Goal: Task Accomplishment & Management: Manage account settings

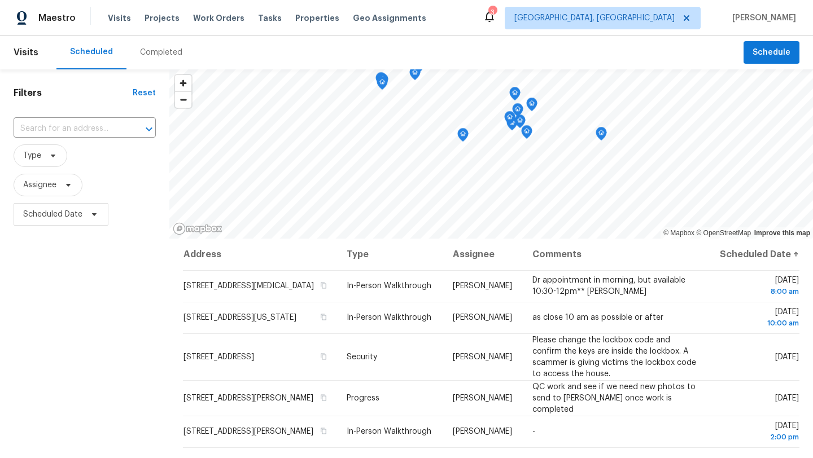
scroll to position [174, 0]
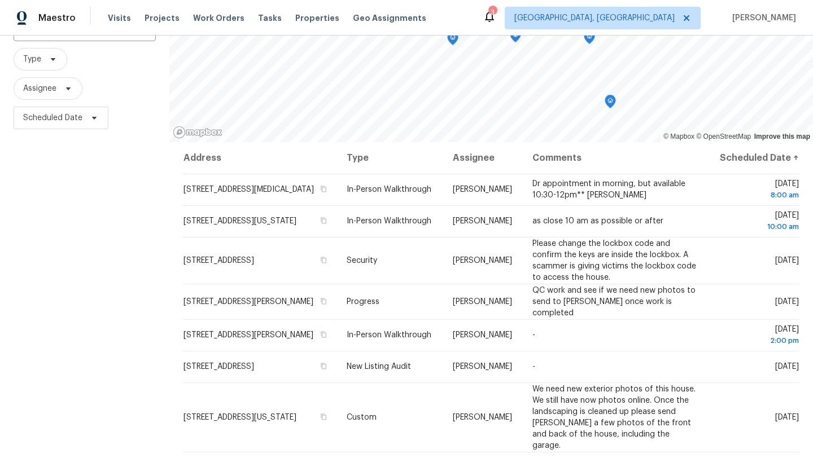
scroll to position [99, 0]
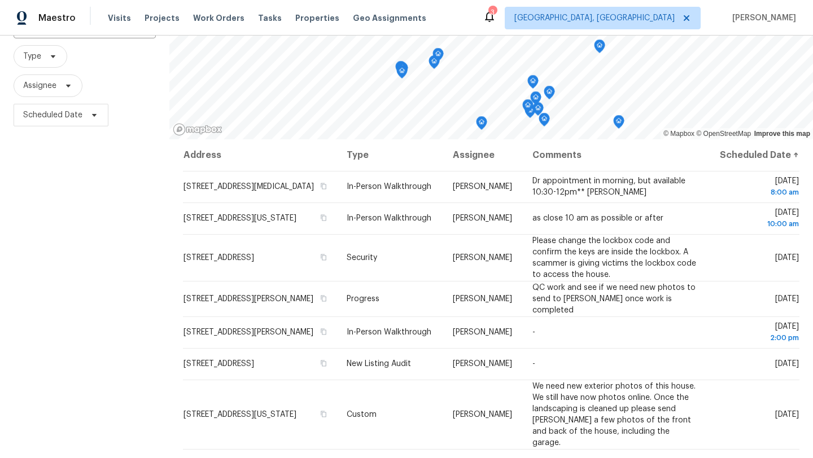
click at [323, 163] on div "© Mapbox © OpenStreetMap Improve this map Address Type Assignee Comments Schedu…" at bounding box center [490, 238] width 643 height 536
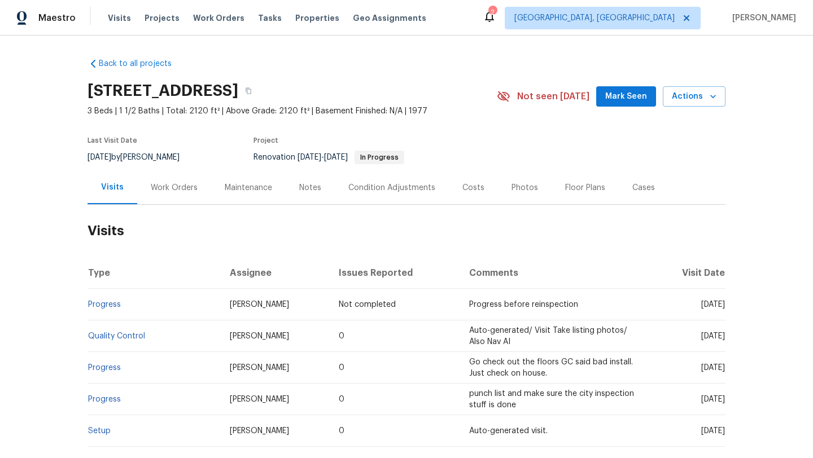
click at [519, 191] on div "Photos" at bounding box center [524, 187] width 27 height 11
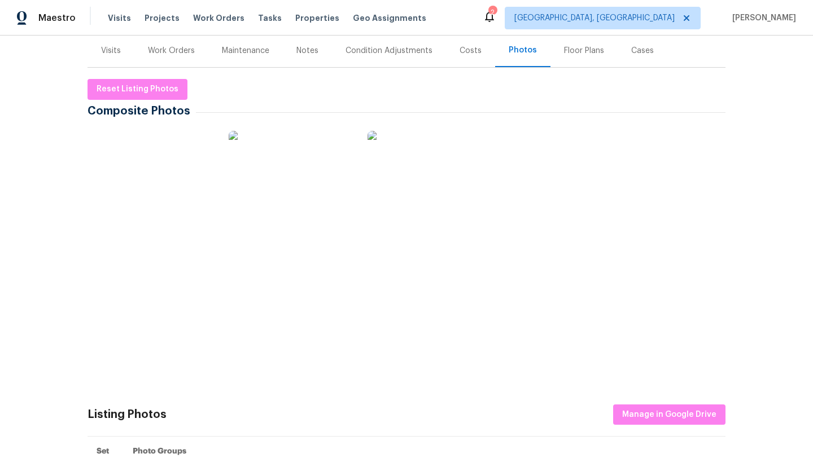
scroll to position [157, 0]
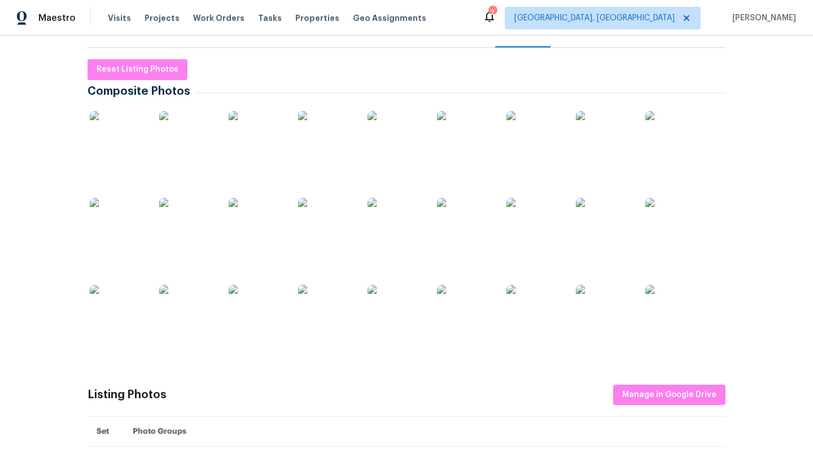
click at [191, 236] on img at bounding box center [187, 226] width 56 height 56
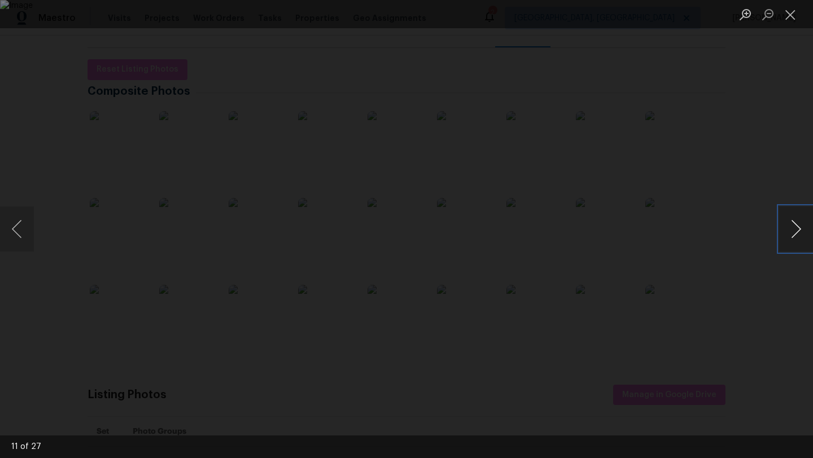
click at [677, 239] on button "Next image" at bounding box center [796, 229] width 34 height 45
click at [677, 247] on button "Next image" at bounding box center [796, 229] width 34 height 45
click at [677, 17] on button "Close lightbox" at bounding box center [790, 15] width 23 height 20
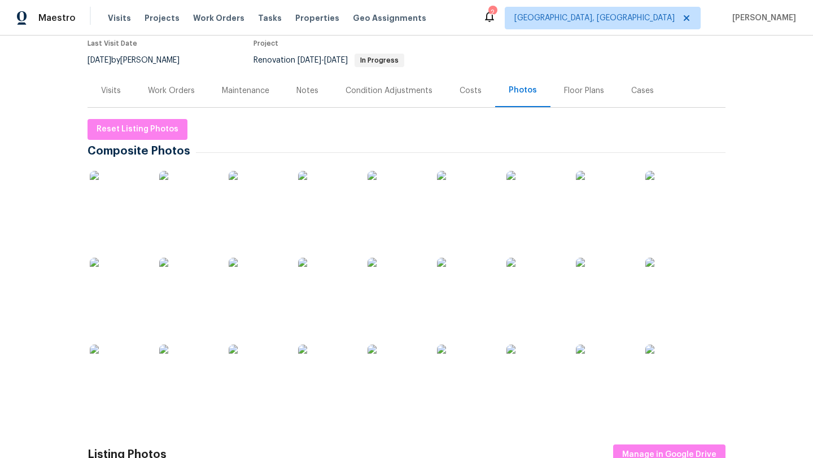
scroll to position [0, 0]
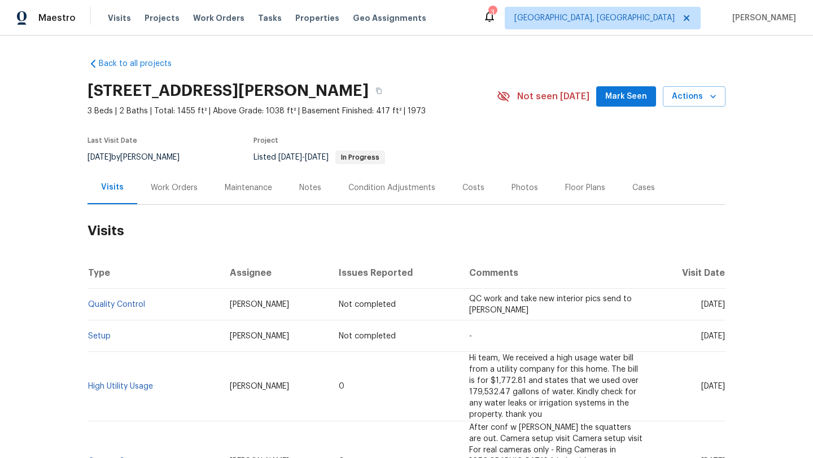
click at [183, 188] on div "Work Orders" at bounding box center [174, 187] width 47 height 11
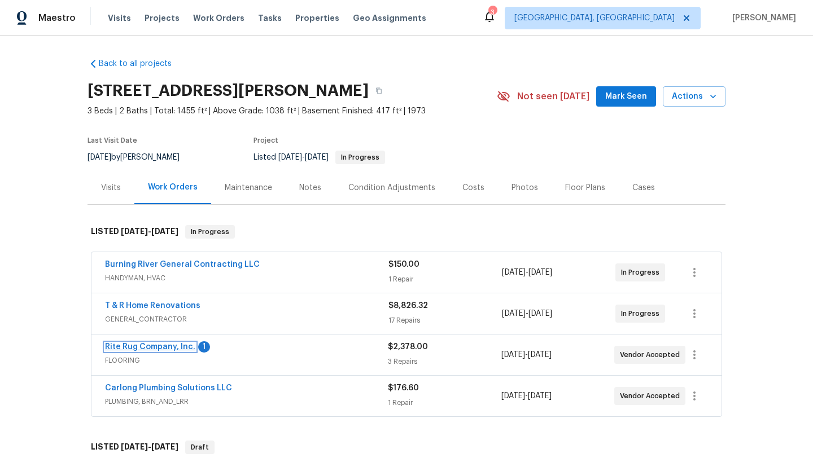
click at [160, 349] on link "Rite Rug Company, Inc." at bounding box center [150, 347] width 90 height 8
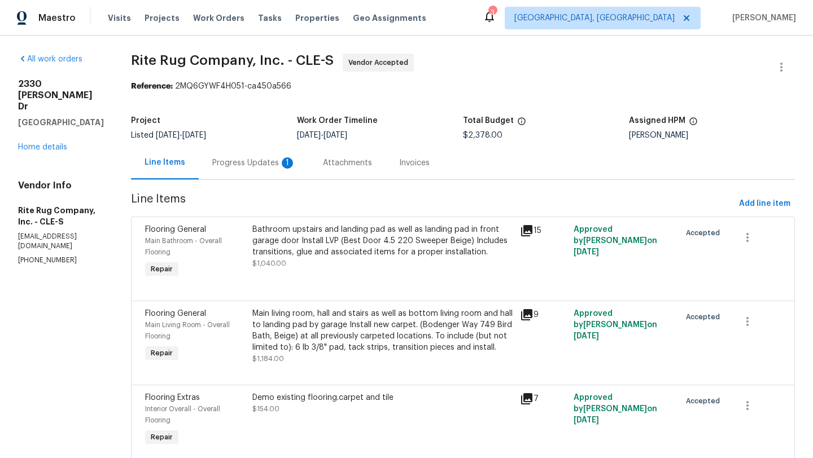
click at [277, 166] on div "Progress Updates 1" at bounding box center [254, 162] width 84 height 11
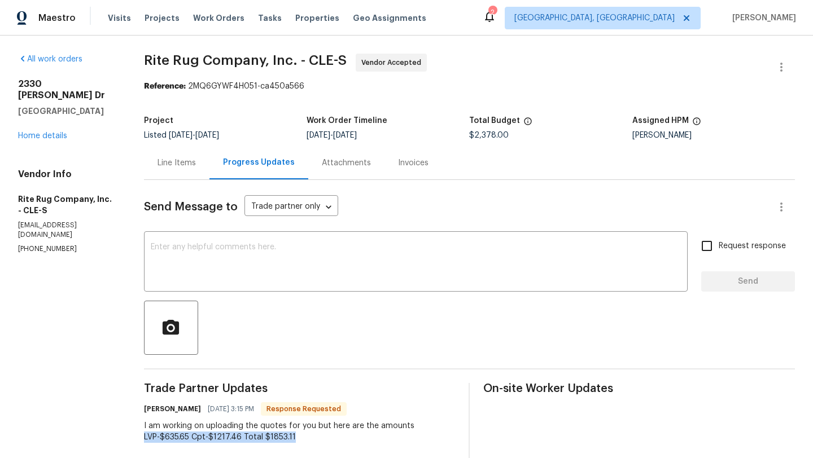
drag, startPoint x: 147, startPoint y: 438, endPoint x: 309, endPoint y: 445, distance: 162.6
click at [309, 445] on div "All work orders 2330 Judy Dr Parma, OH 44134 Home details Vendor Info Rite Rug …" at bounding box center [406, 393] width 813 height 715
copy div "LVP-$635.65 Cpt-$1217.46 Total $1853.11"
click at [195, 163] on div "Line Items" at bounding box center [176, 162] width 38 height 11
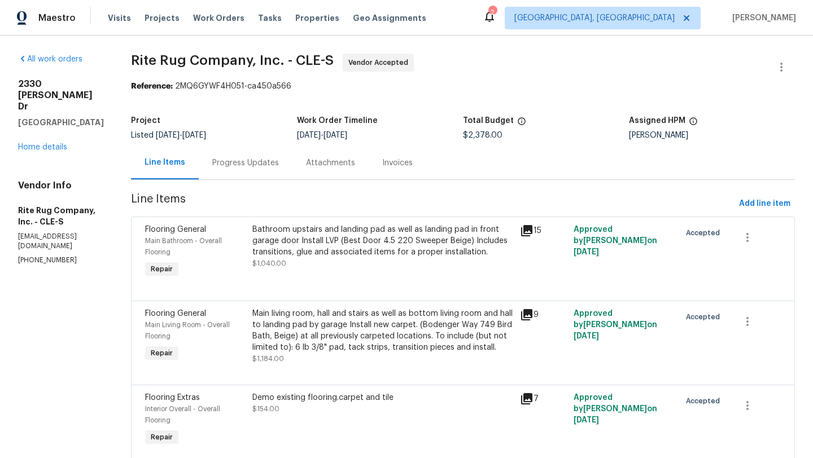
click at [322, 329] on div "Main living room, hall and stairs as well as bottom living room and hall to lan…" at bounding box center [382, 330] width 261 height 45
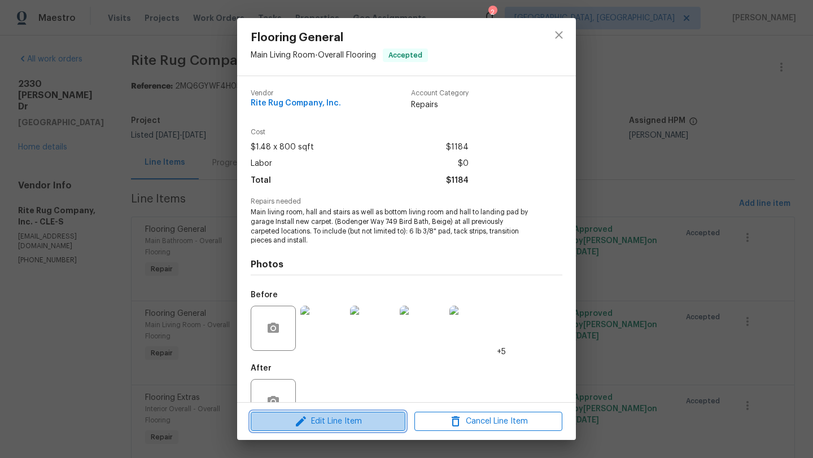
click at [300, 426] on icon "button" at bounding box center [301, 422] width 14 height 14
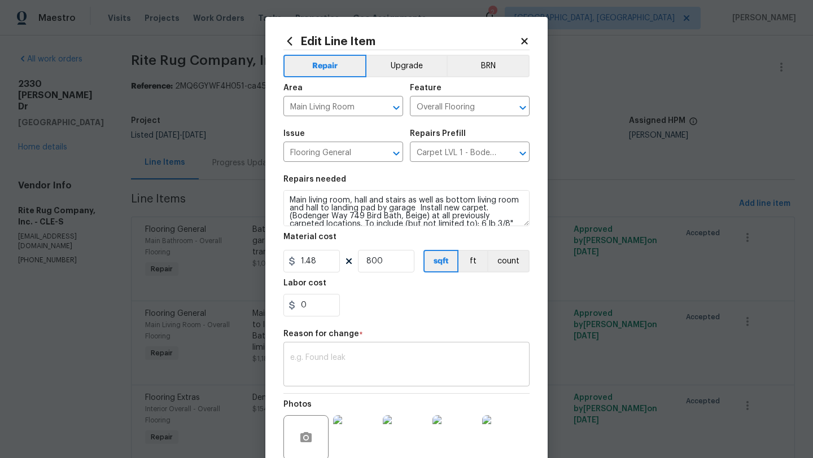
click at [302, 360] on textarea at bounding box center [406, 366] width 232 height 24
paste textarea "LVP-$635.65 Cpt-$1217.46 Total $1853.11"
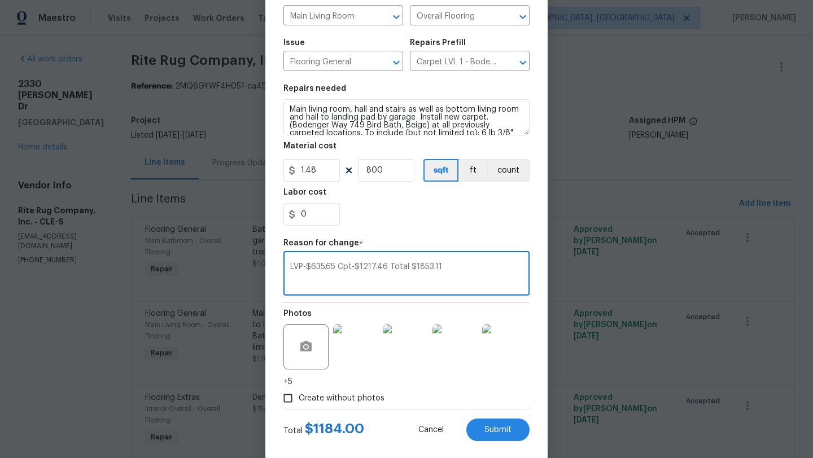
scroll to position [92, 0]
type textarea "LVP-$635.65 Cpt-$1217.46 Total $1853.11"
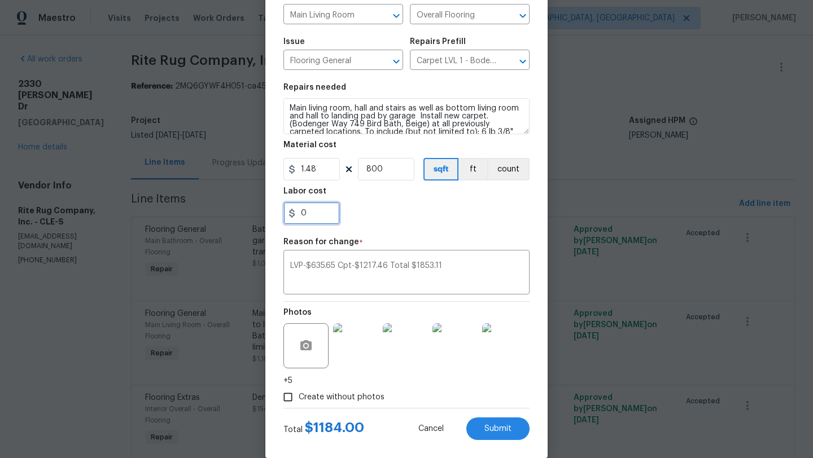
drag, startPoint x: 311, startPoint y: 216, endPoint x: 292, endPoint y: 216, distance: 19.7
click at [292, 216] on div "0" at bounding box center [311, 213] width 56 height 23
type input "33.46"
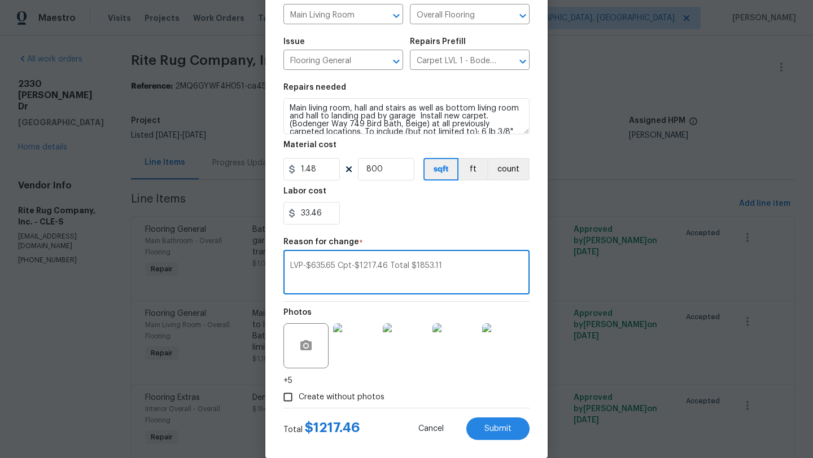
drag, startPoint x: 449, startPoint y: 267, endPoint x: 280, endPoint y: 260, distance: 168.3
click at [280, 260] on div "Edit Line Item Repair Upgrade BRN Area Main Living Room ​ Feature Overall Floor…" at bounding box center [406, 191] width 282 height 533
type textarea "scope"
click at [499, 431] on span "Submit" at bounding box center [497, 429] width 27 height 8
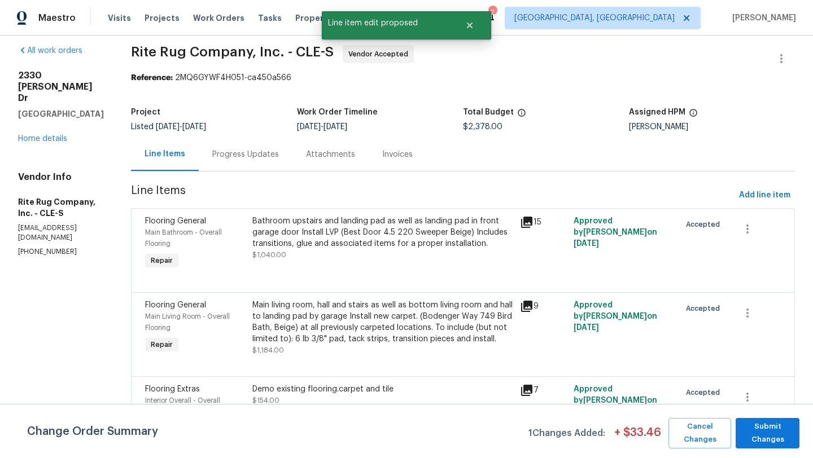
scroll to position [14, 0]
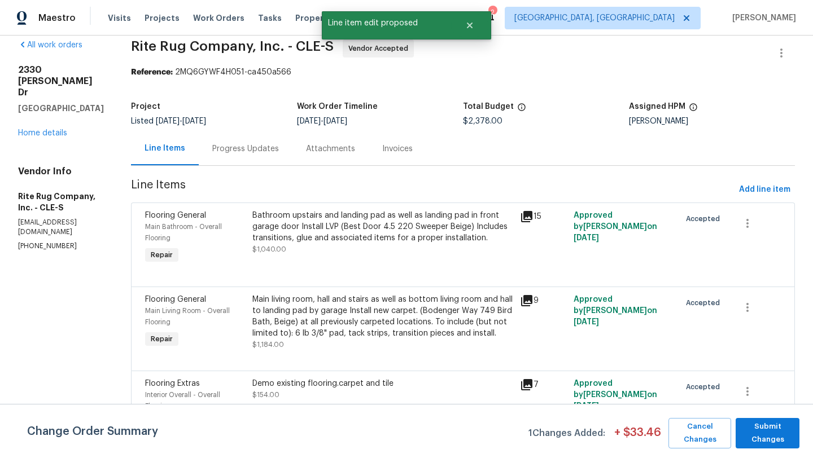
click at [353, 249] on div "Bathroom upstairs and landing pad as well as landing pad in front garage door I…" at bounding box center [382, 232] width 261 height 45
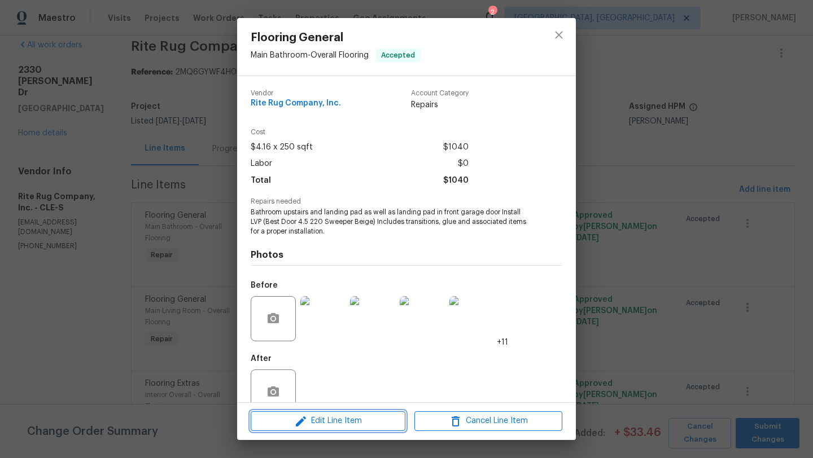
click at [308, 423] on span "Edit Line Item" at bounding box center [328, 421] width 148 height 14
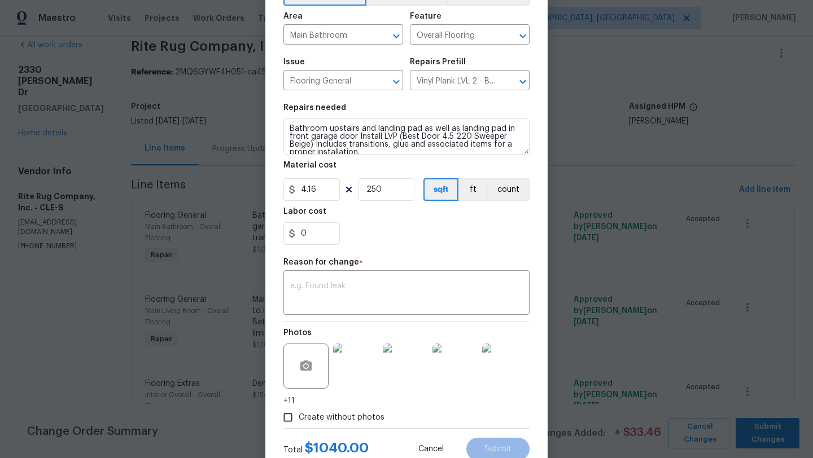
scroll to position [109, 0]
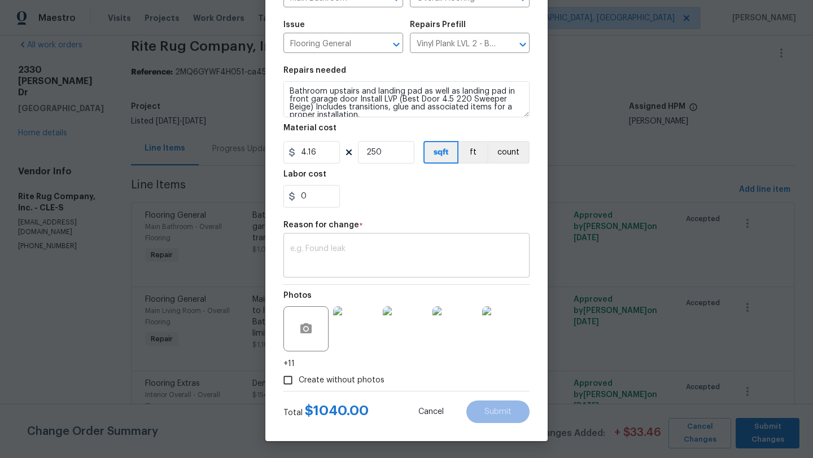
click at [330, 256] on textarea at bounding box center [406, 257] width 232 height 24
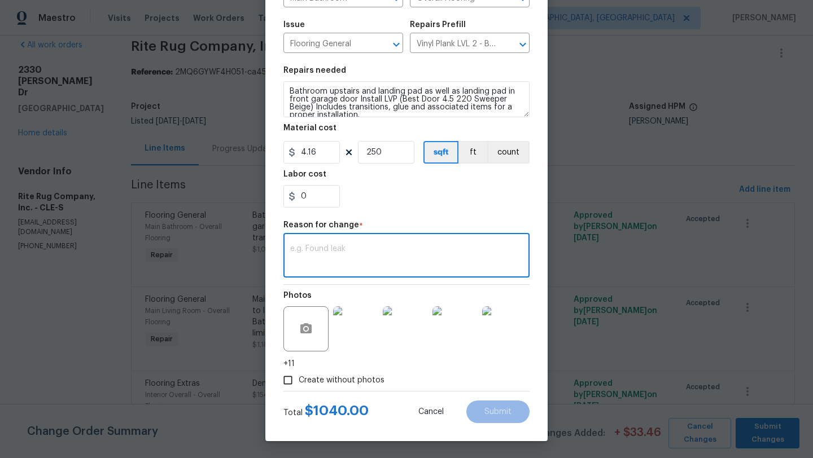
paste textarea "LVP-$635.65 Cpt-$1217.46 Total $1853.11"
type textarea "LVP-$635.65 Cpt-$1217.46 Total $1853.11"
click at [369, 151] on input "250" at bounding box center [386, 152] width 56 height 23
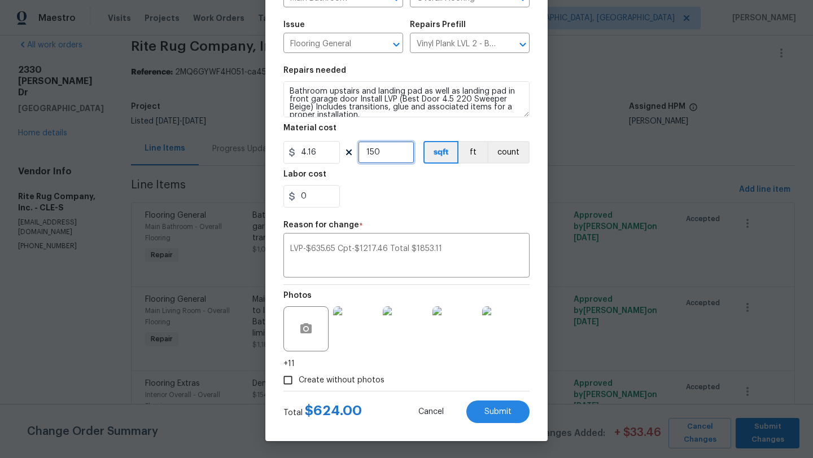
type input "150"
drag, startPoint x: 309, startPoint y: 199, endPoint x: 248, endPoint y: 199, distance: 61.5
click at [248, 199] on div "Edit Line Item Repair Upgrade BRN Area Main Bathroom ​ Feature Overall Flooring…" at bounding box center [406, 229] width 813 height 458
type input "11.65"
click at [483, 404] on button "Submit" at bounding box center [497, 412] width 63 height 23
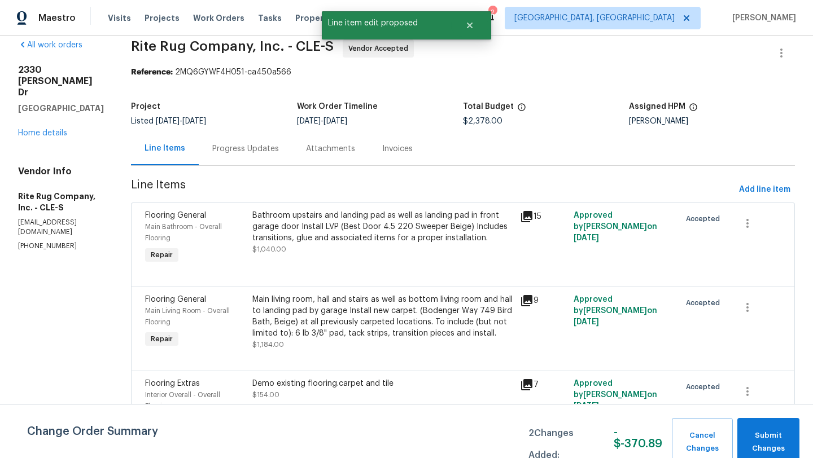
scroll to position [0, 0]
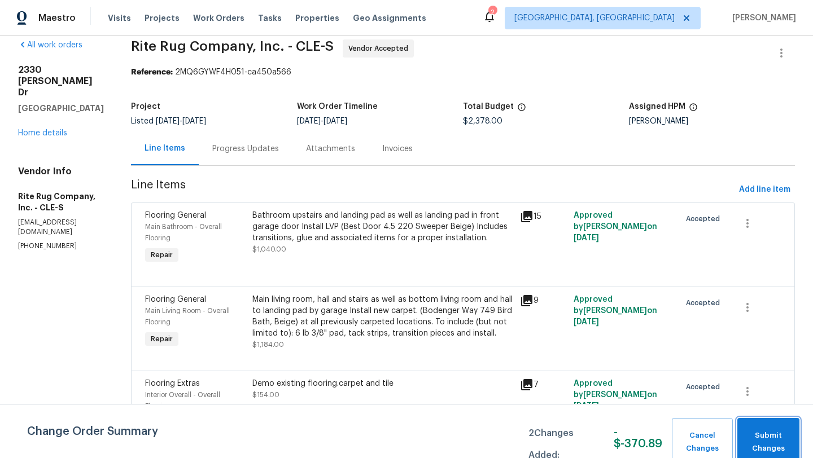
click at [761, 444] on span "Submit Changes" at bounding box center [768, 442] width 51 height 26
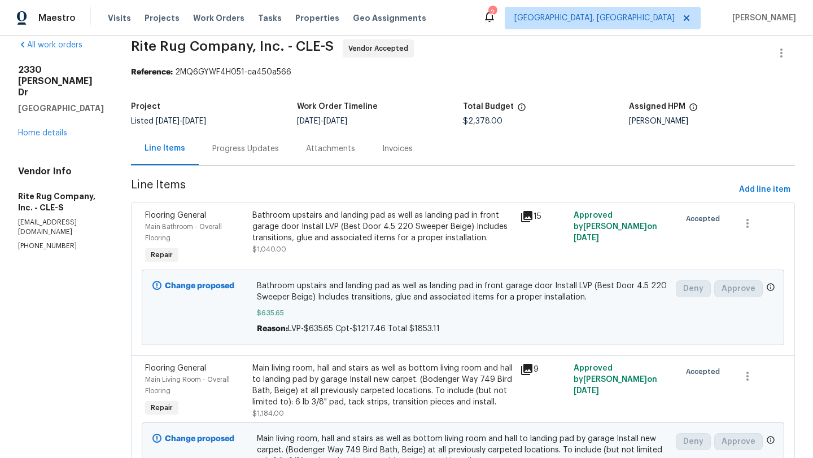
click at [345, 226] on div "Bathroom upstairs and landing pad as well as landing pad in front garage door I…" at bounding box center [382, 227] width 261 height 34
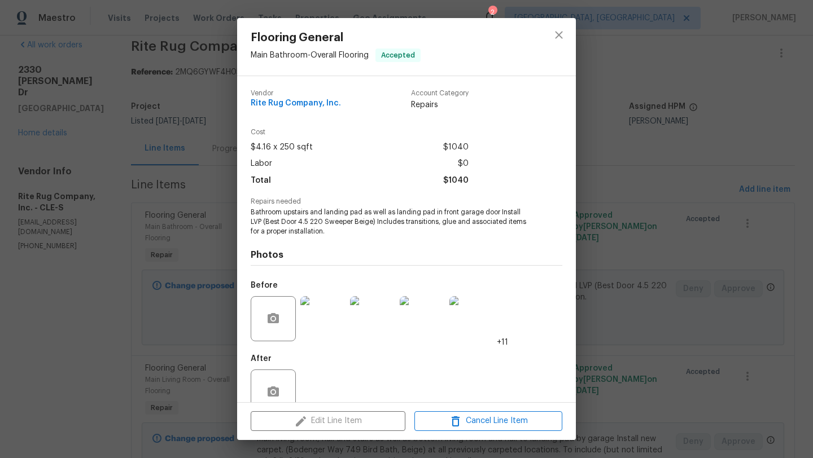
click at [313, 438] on div "Edit Line Item Cancel Line Item" at bounding box center [406, 421] width 339 height 38
click at [310, 424] on div "Edit Line Item Cancel Line Item" at bounding box center [406, 421] width 339 height 38
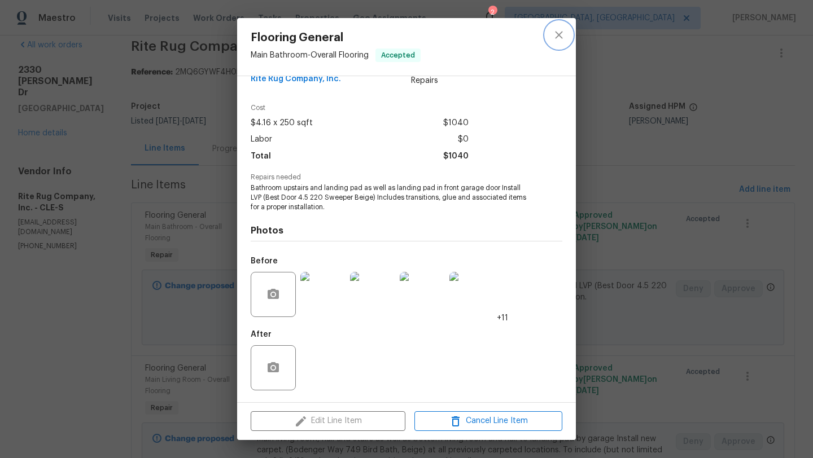
click at [555, 34] on icon "close" at bounding box center [559, 35] width 14 height 14
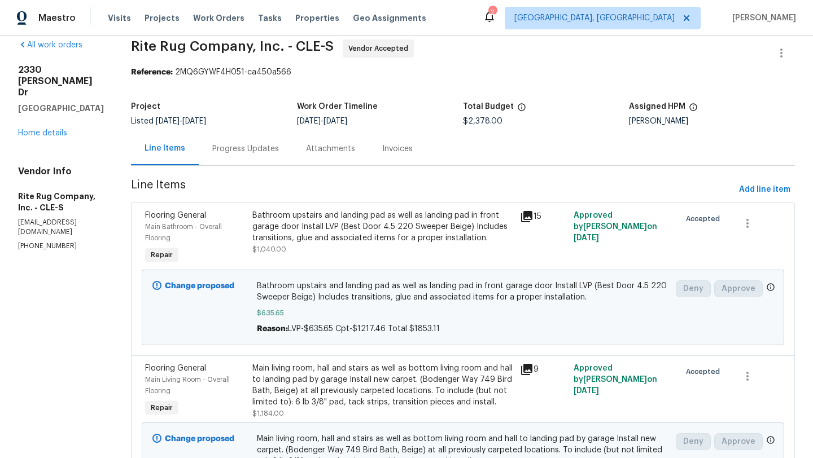
click at [339, 240] on div "Bathroom upstairs and landing pad as well as landing pad in front garage door I…" at bounding box center [382, 227] width 261 height 34
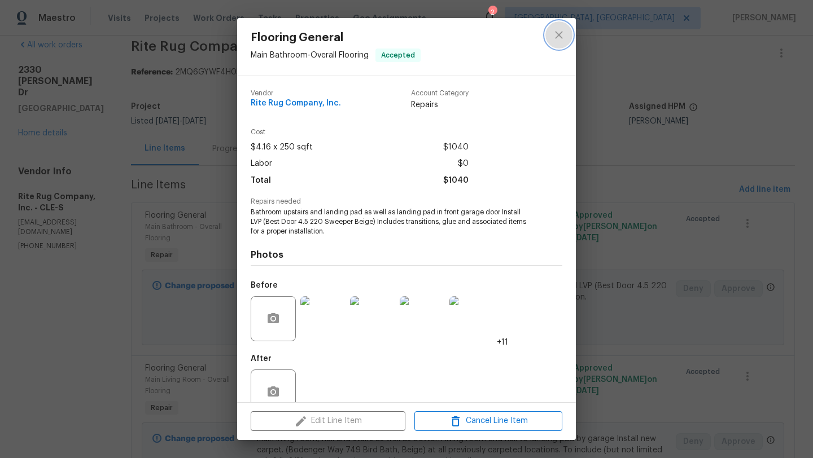
click at [556, 39] on icon "close" at bounding box center [559, 35] width 14 height 14
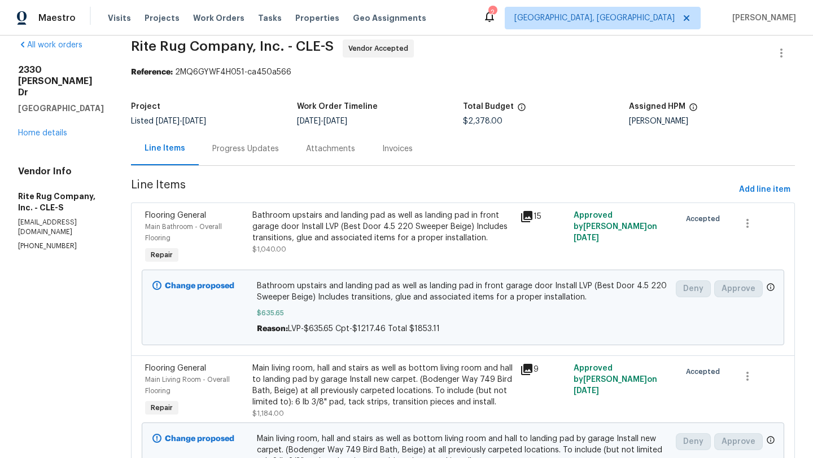
scroll to position [205, 0]
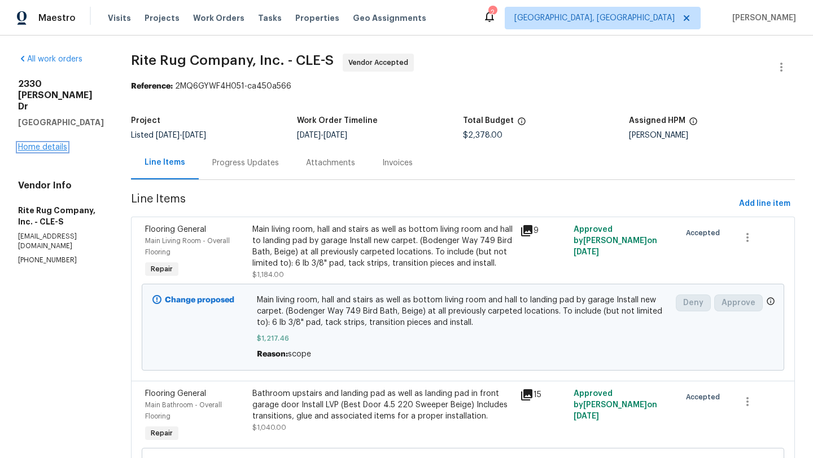
click at [43, 143] on link "Home details" at bounding box center [42, 147] width 49 height 8
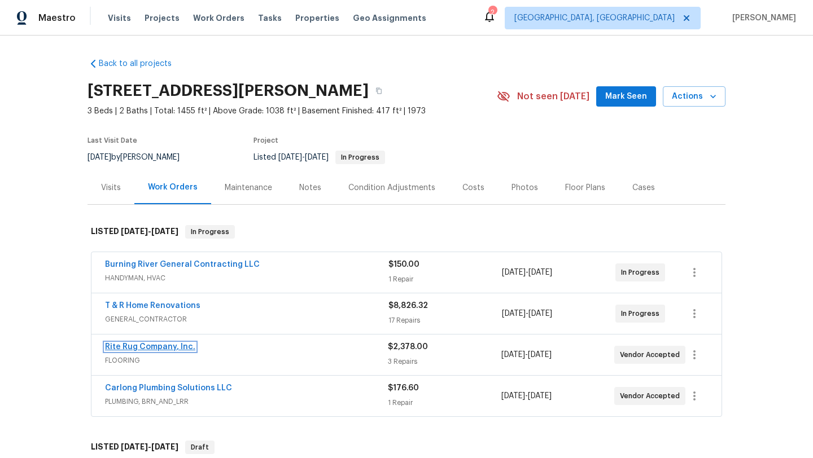
click at [126, 350] on link "Rite Rug Company, Inc." at bounding box center [150, 347] width 90 height 8
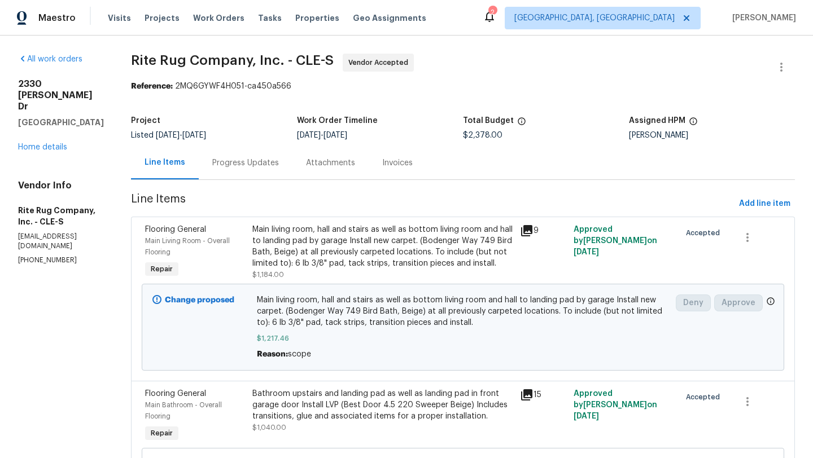
click at [489, 280] on div "Main living room, hall and stairs as well as bottom living room and hall to lan…" at bounding box center [382, 252] width 261 height 56
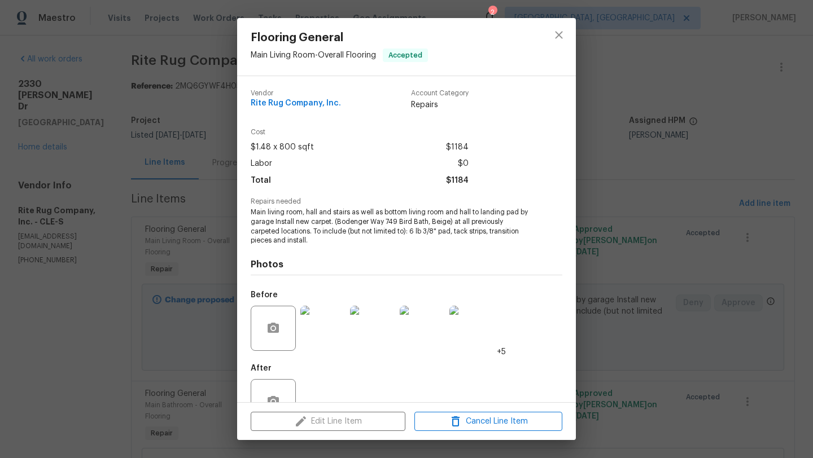
click at [292, 419] on div "Edit Line Item Cancel Line Item" at bounding box center [406, 422] width 339 height 38
click at [555, 34] on icon "close" at bounding box center [559, 35] width 14 height 14
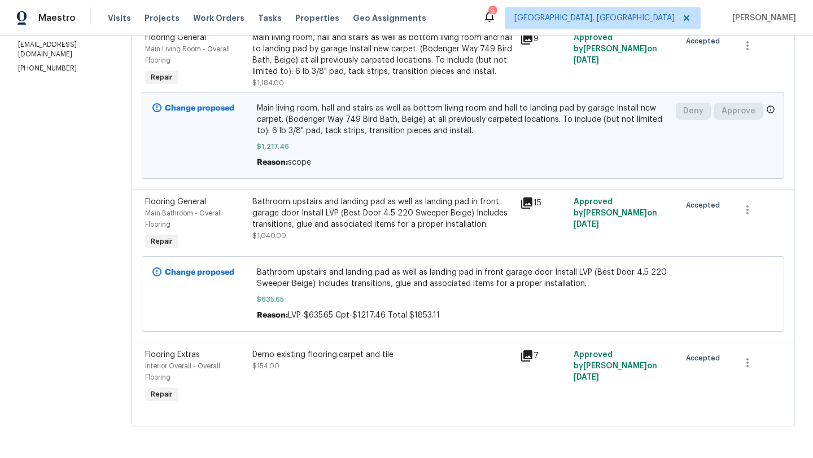
scroll to position [195, 0]
click at [363, 332] on div "Change proposed Bathroom upstairs and landing pad as well as landing pad in fro…" at bounding box center [463, 294] width 642 height 76
click at [377, 305] on span "$635.65" at bounding box center [462, 299] width 411 height 11
click at [384, 242] on div "Bathroom upstairs and landing pad as well as landing pad in front garage door I…" at bounding box center [382, 218] width 261 height 45
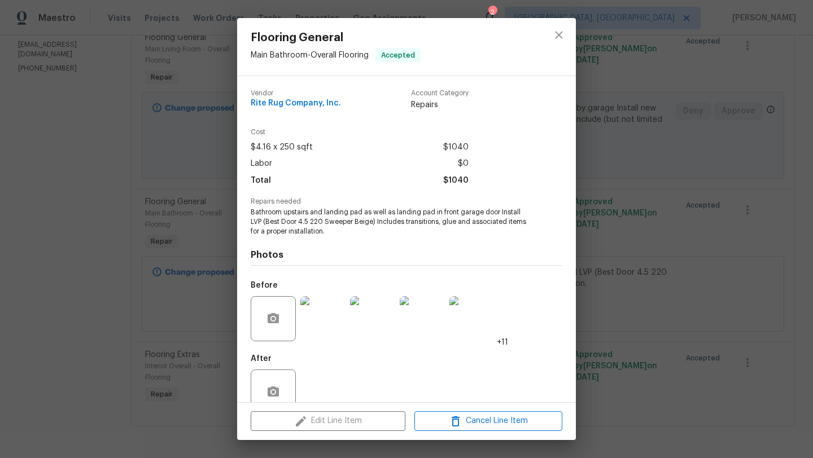
click at [308, 424] on div "Edit Line Item Cancel Line Item" at bounding box center [406, 421] width 339 height 38
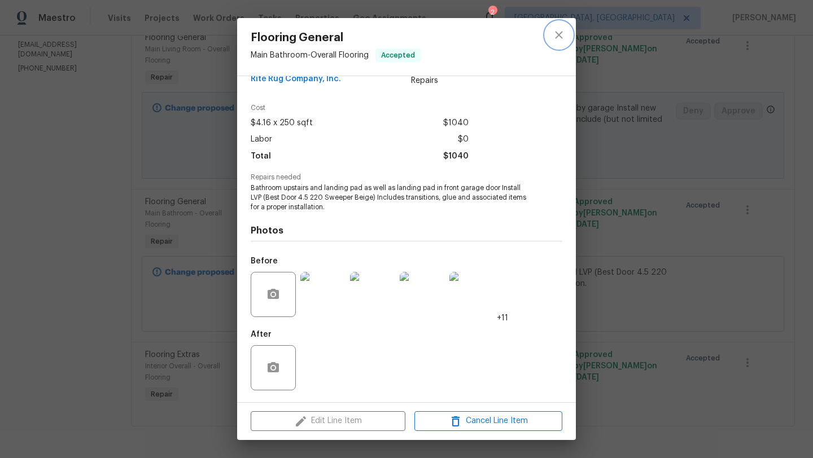
click at [560, 30] on icon "close" at bounding box center [559, 35] width 14 height 14
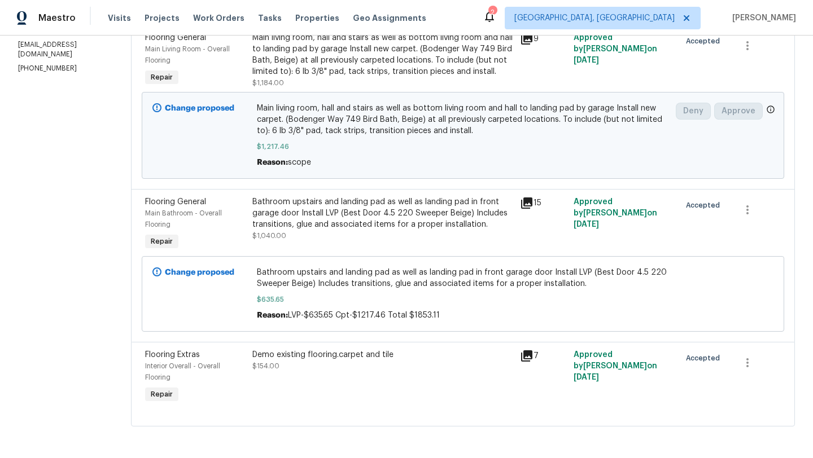
scroll to position [205, 0]
click at [379, 307] on div "Bathroom upstairs and landing pad as well as landing pad in front garage door I…" at bounding box center [462, 294] width 411 height 54
click at [251, 288] on div "Change proposed" at bounding box center [201, 294] width 104 height 61
click at [229, 270] on b "Change proposed" at bounding box center [199, 273] width 69 height 8
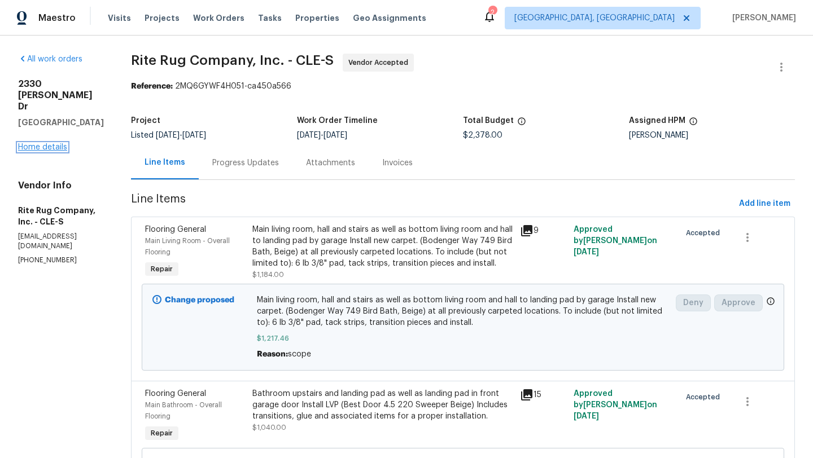
click at [53, 143] on link "Home details" at bounding box center [42, 147] width 49 height 8
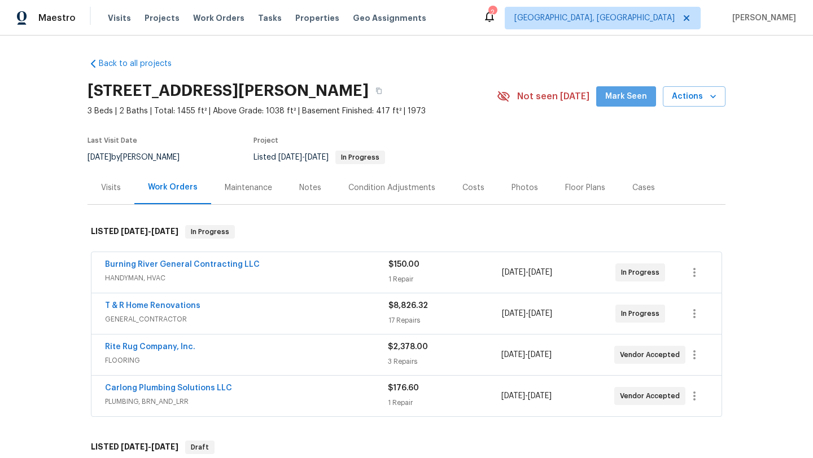
click at [635, 100] on span "Mark Seen" at bounding box center [626, 97] width 42 height 14
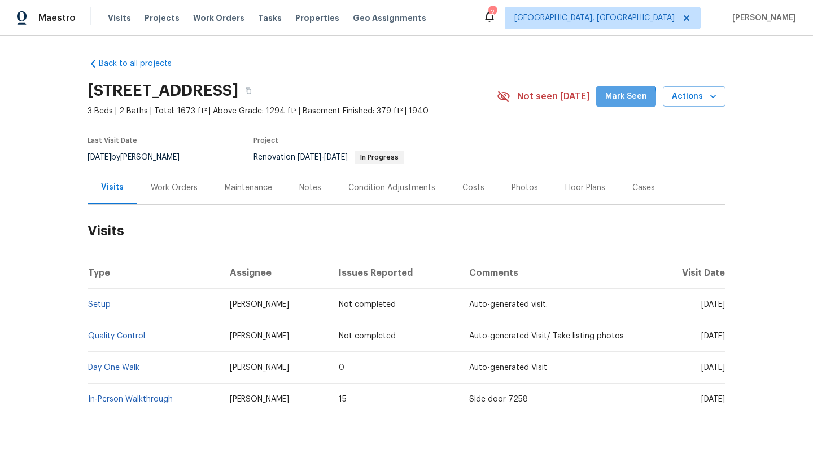
click at [618, 100] on span "Mark Seen" at bounding box center [626, 97] width 42 height 14
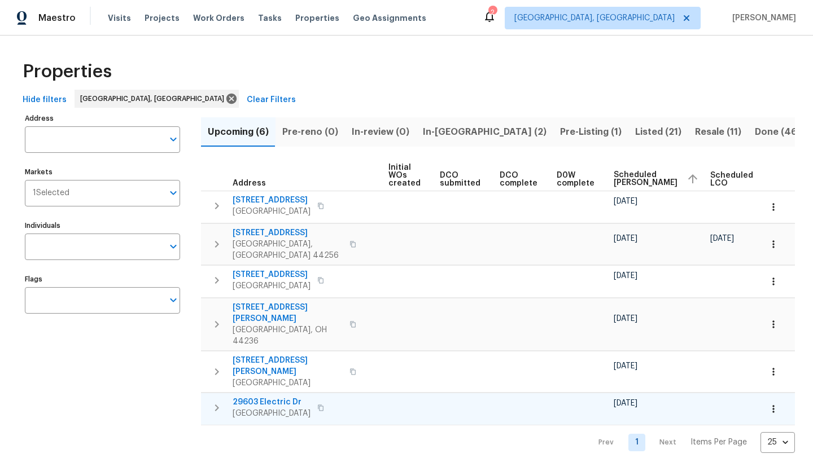
scroll to position [0, 137]
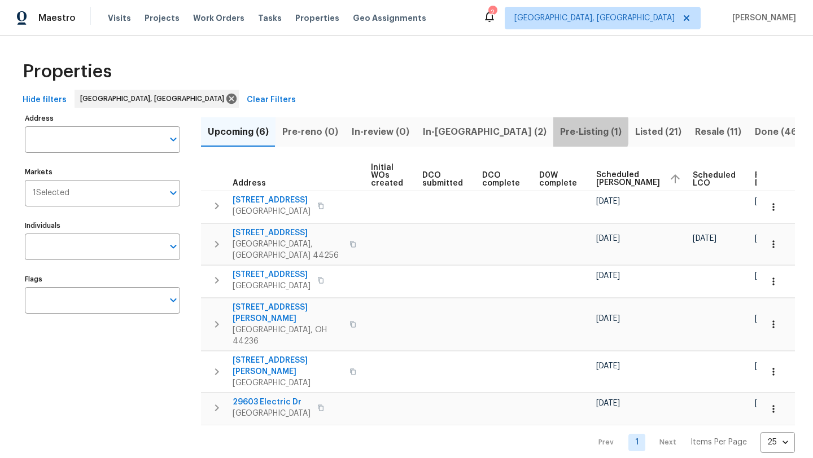
click at [560, 131] on span "Pre-Listing (1)" at bounding box center [591, 132] width 62 height 16
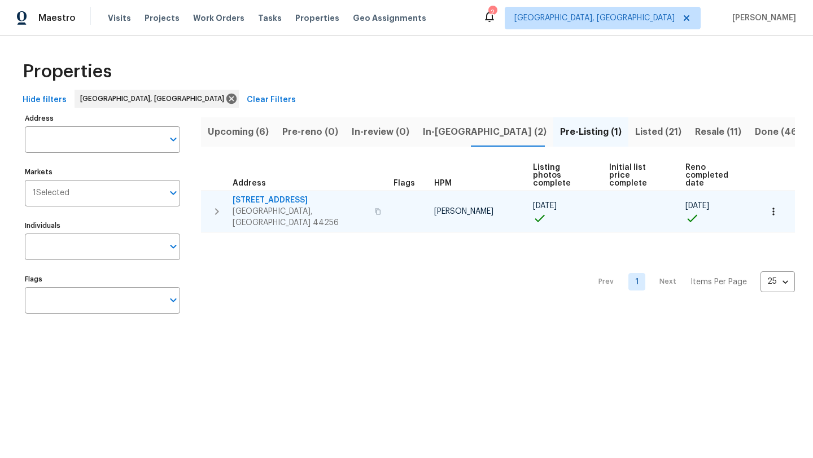
click at [374, 208] on icon "button" at bounding box center [377, 211] width 7 height 7
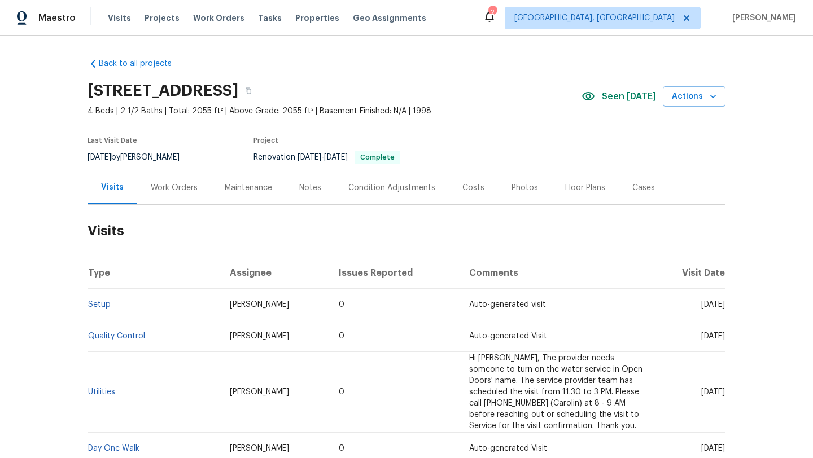
click at [463, 189] on div "Costs" at bounding box center [473, 187] width 22 height 11
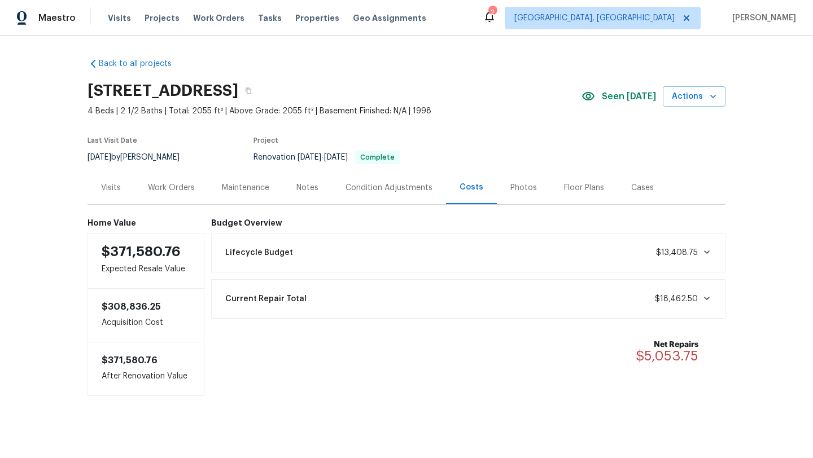
click at [161, 192] on div "Work Orders" at bounding box center [171, 187] width 47 height 11
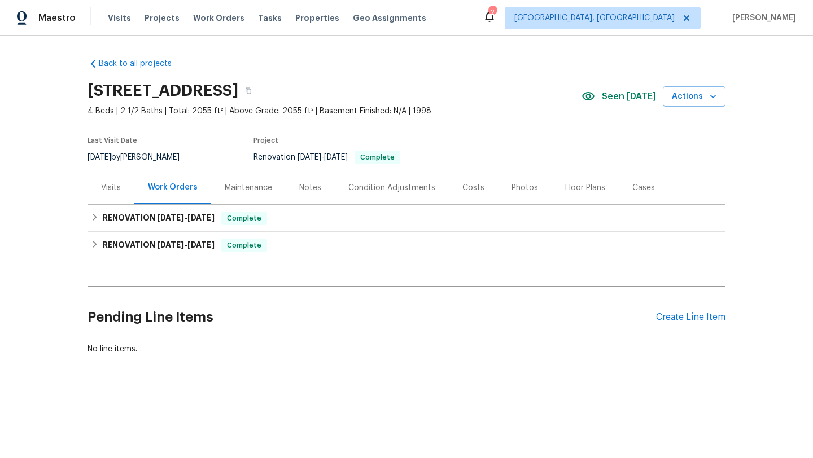
click at [115, 187] on div "Visits" at bounding box center [111, 187] width 20 height 11
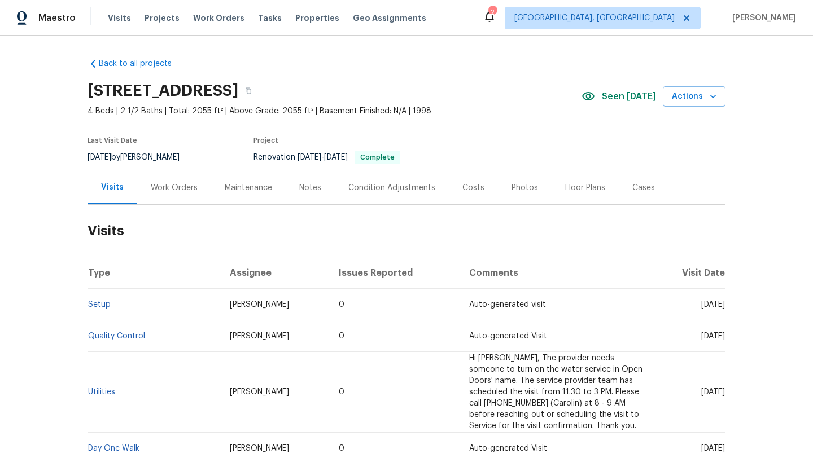
click at [173, 190] on div "Work Orders" at bounding box center [174, 187] width 47 height 11
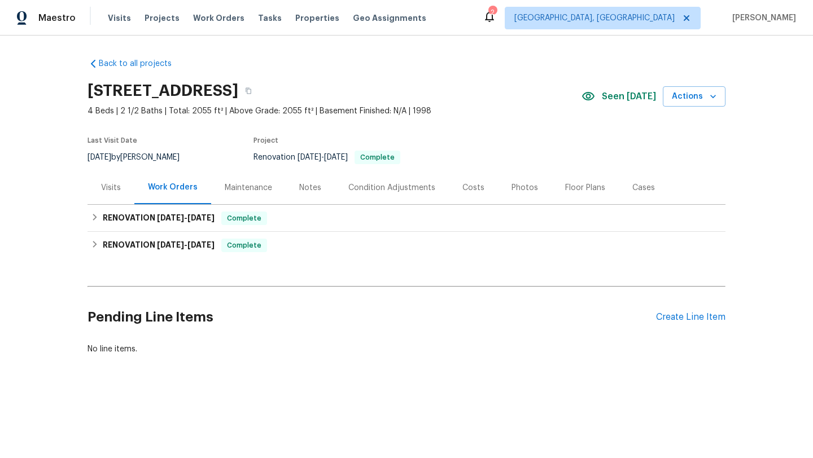
click at [105, 190] on div "Visits" at bounding box center [111, 187] width 20 height 11
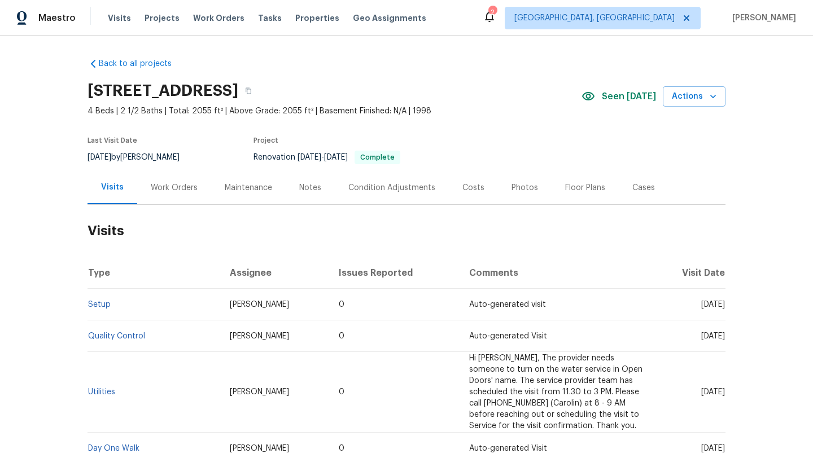
click at [469, 188] on div "Costs" at bounding box center [473, 187] width 22 height 11
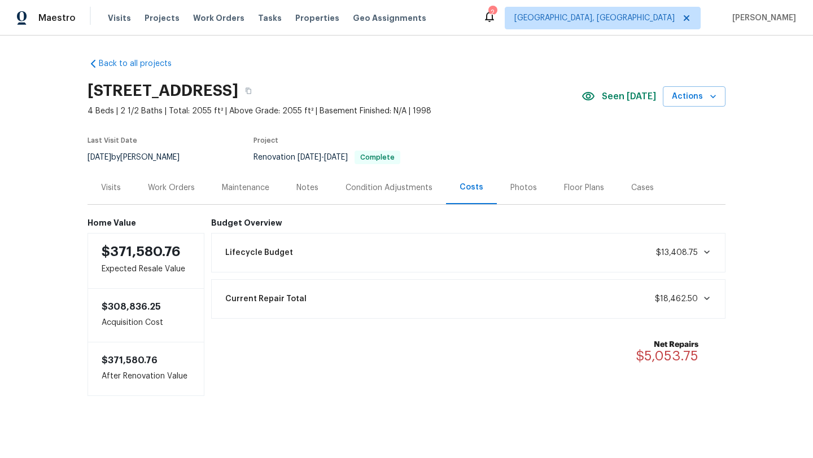
click at [159, 186] on div "Work Orders" at bounding box center [171, 187] width 47 height 11
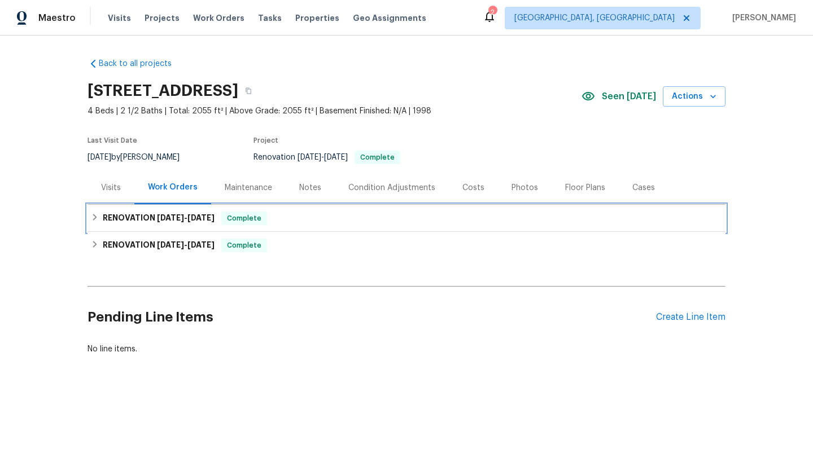
click at [91, 218] on icon at bounding box center [95, 217] width 8 height 8
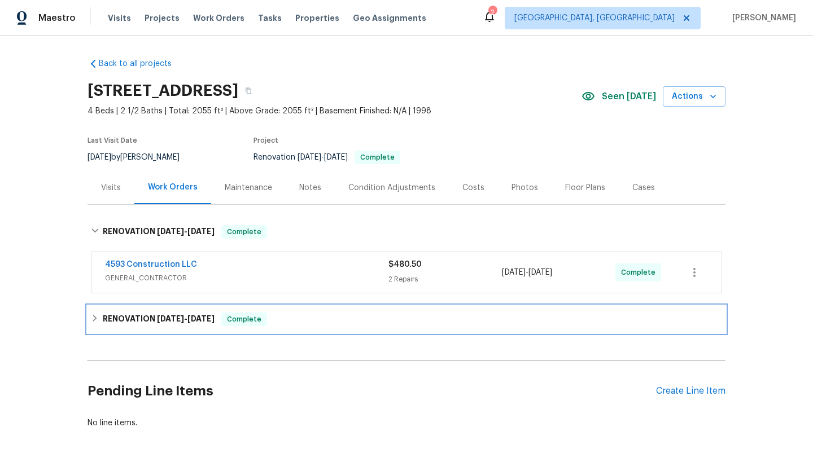
click at [97, 315] on icon at bounding box center [95, 318] width 8 height 8
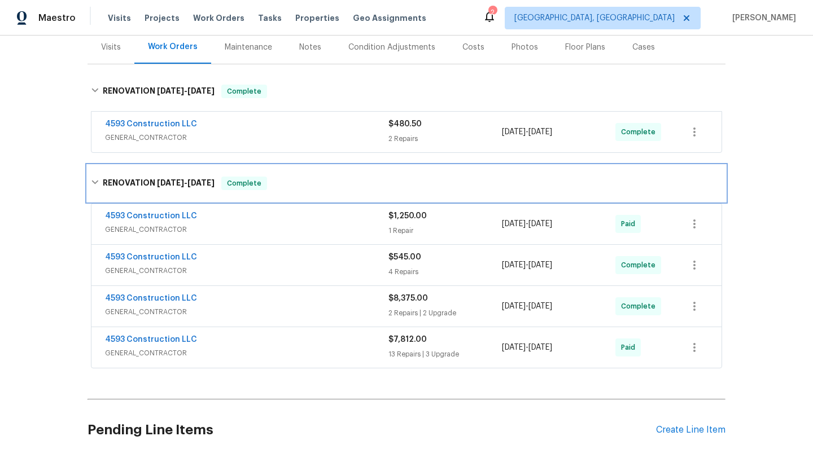
scroll to position [162, 0]
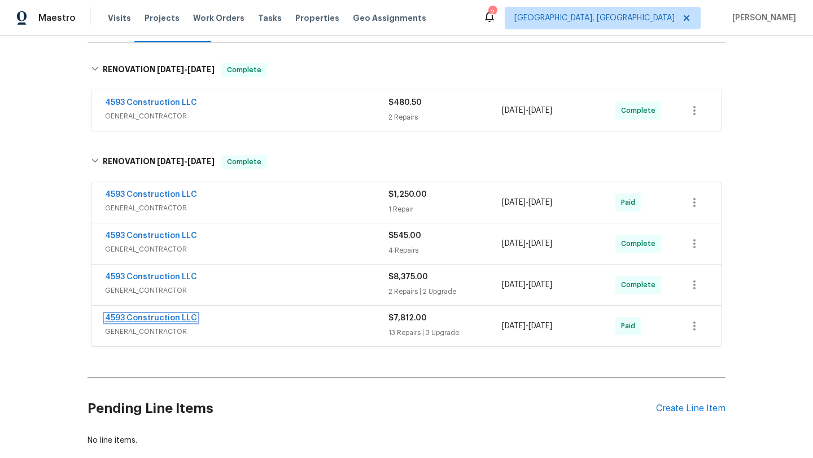
click at [135, 318] on link "4593 Construction LLC" at bounding box center [151, 318] width 92 height 8
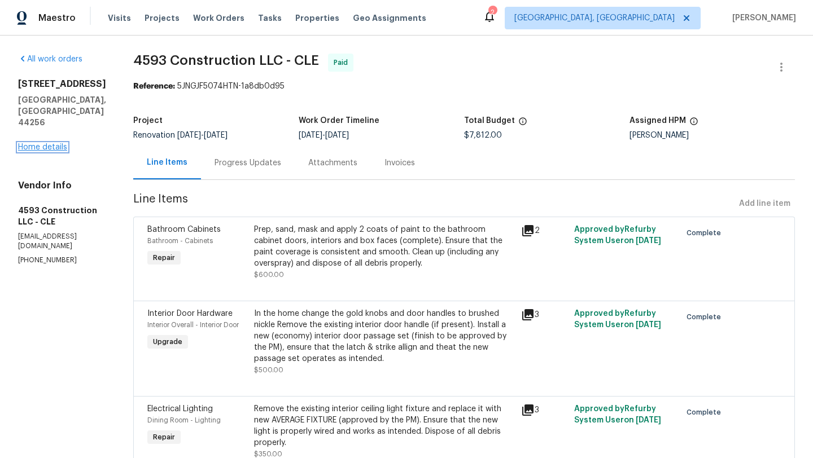
click at [36, 143] on link "Home details" at bounding box center [42, 147] width 49 height 8
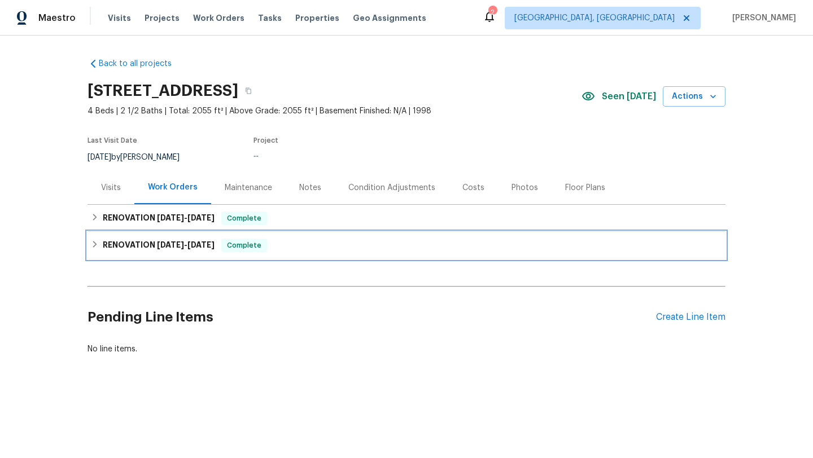
click at [96, 244] on icon at bounding box center [95, 244] width 4 height 7
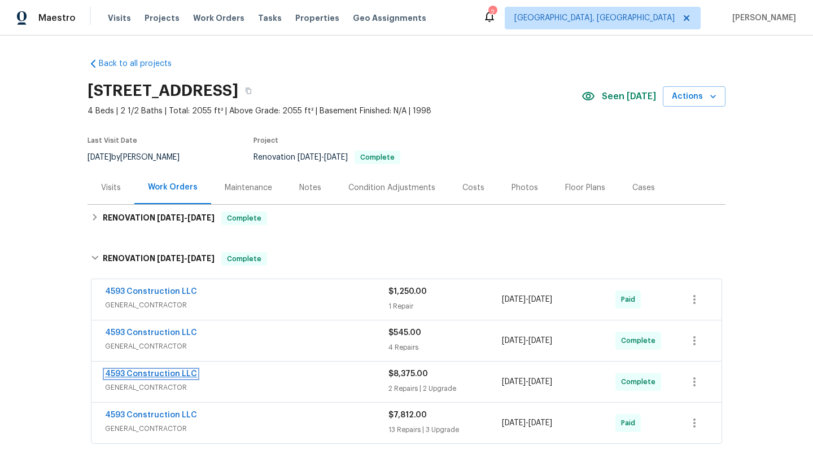
click at [147, 371] on link "4593 Construction LLC" at bounding box center [151, 374] width 92 height 8
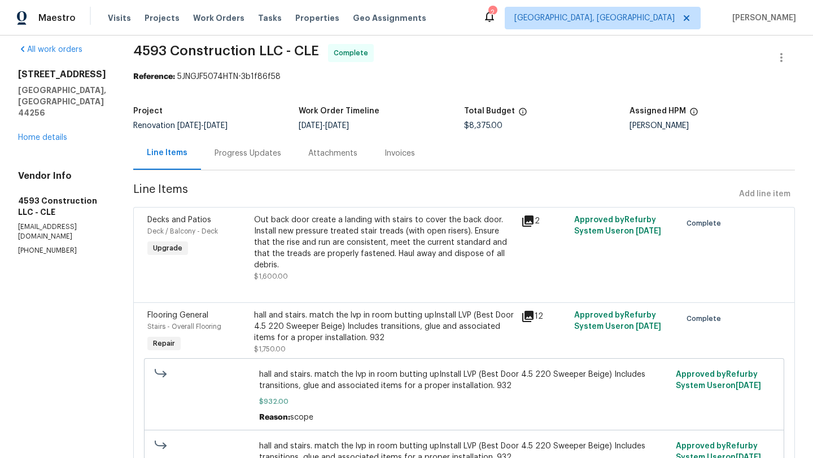
scroll to position [15, 0]
